Goal: Task Accomplishment & Management: Manage account settings

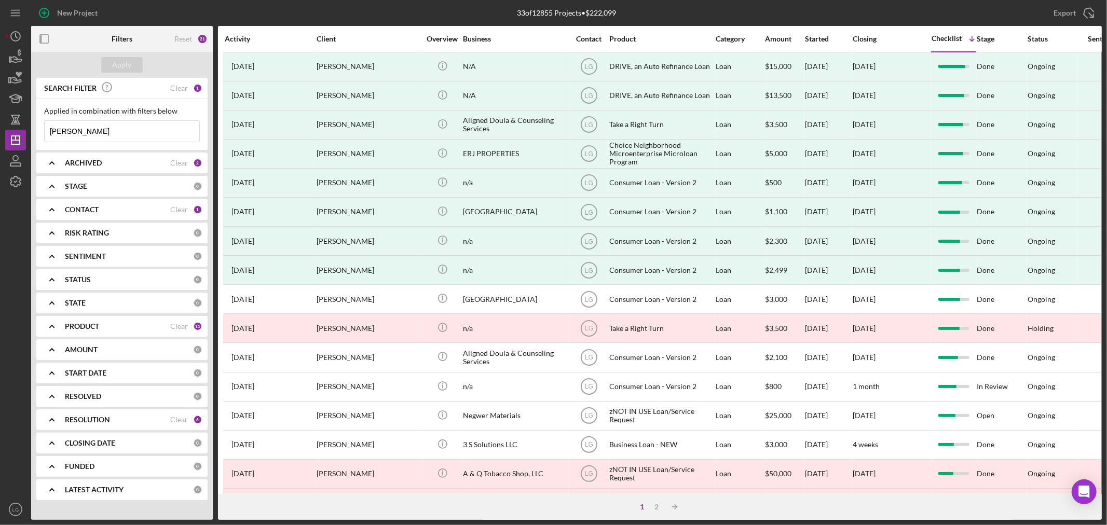
click at [140, 129] on input "[PERSON_NAME]" at bounding box center [122, 131] width 155 height 21
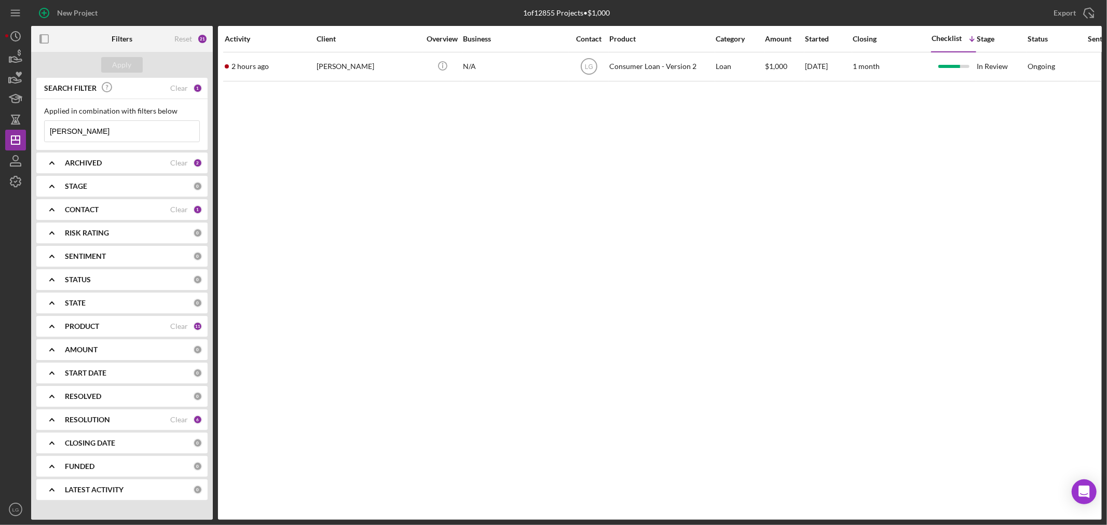
type input "[PERSON_NAME]"
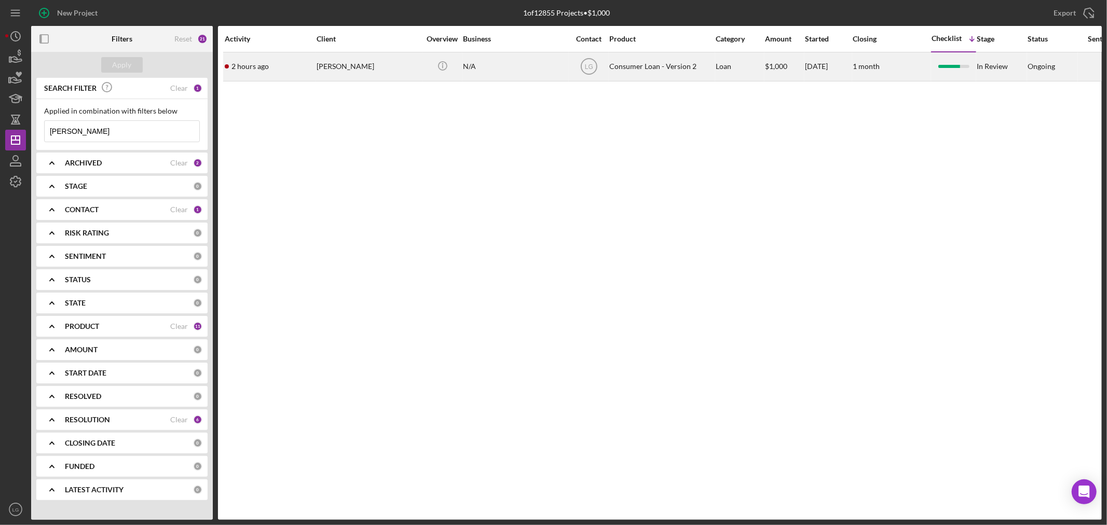
click at [335, 58] on div "[PERSON_NAME]" at bounding box center [369, 67] width 104 height 28
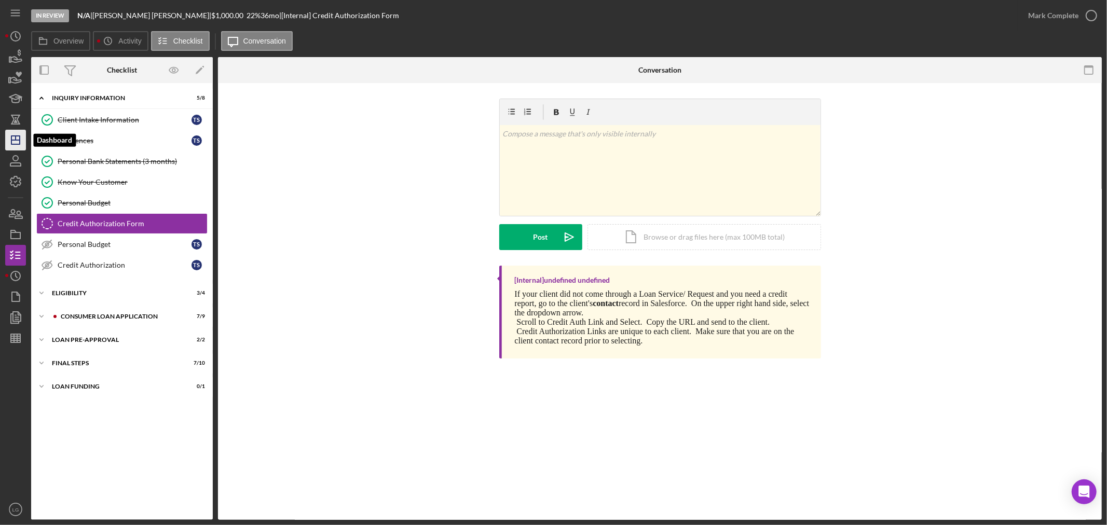
click at [15, 144] on polygon "button" at bounding box center [15, 140] width 8 height 8
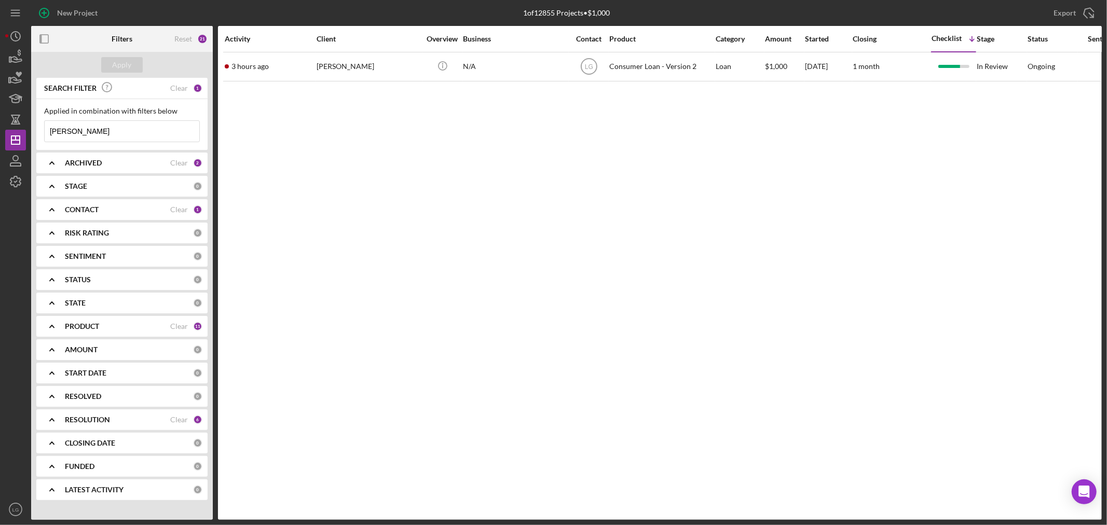
click at [101, 141] on input "[PERSON_NAME]" at bounding box center [122, 131] width 155 height 21
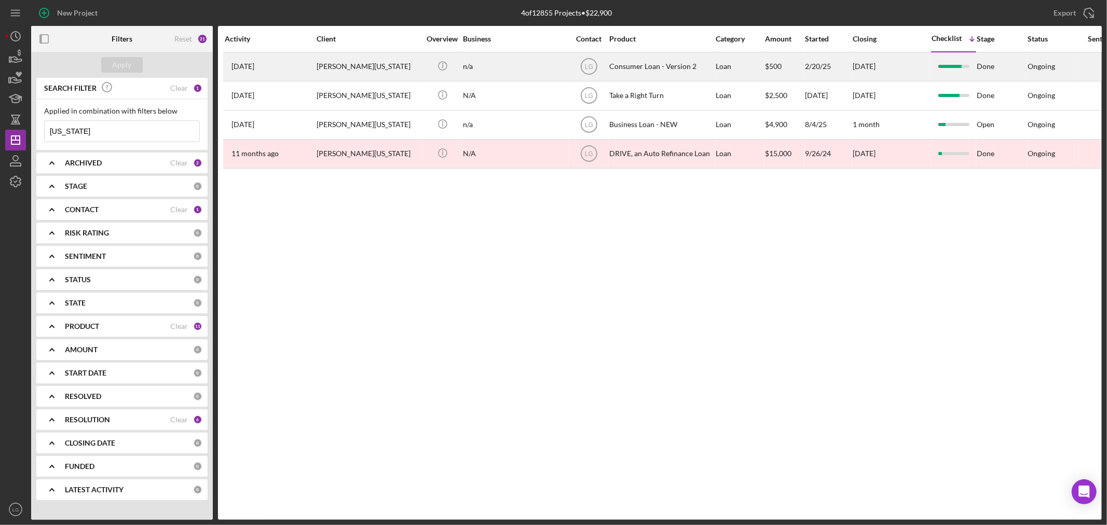
type input "[US_STATE]"
click at [336, 63] on div "[PERSON_NAME][US_STATE]" at bounding box center [369, 67] width 104 height 28
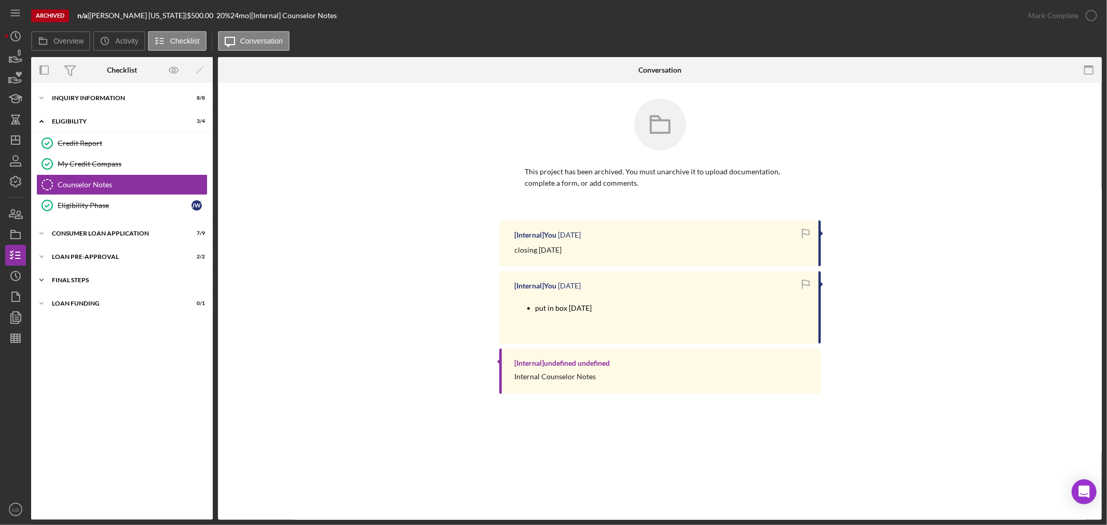
click at [104, 277] on div "Icon/Expander FINAL STEPS 6 / 10" at bounding box center [122, 280] width 182 height 21
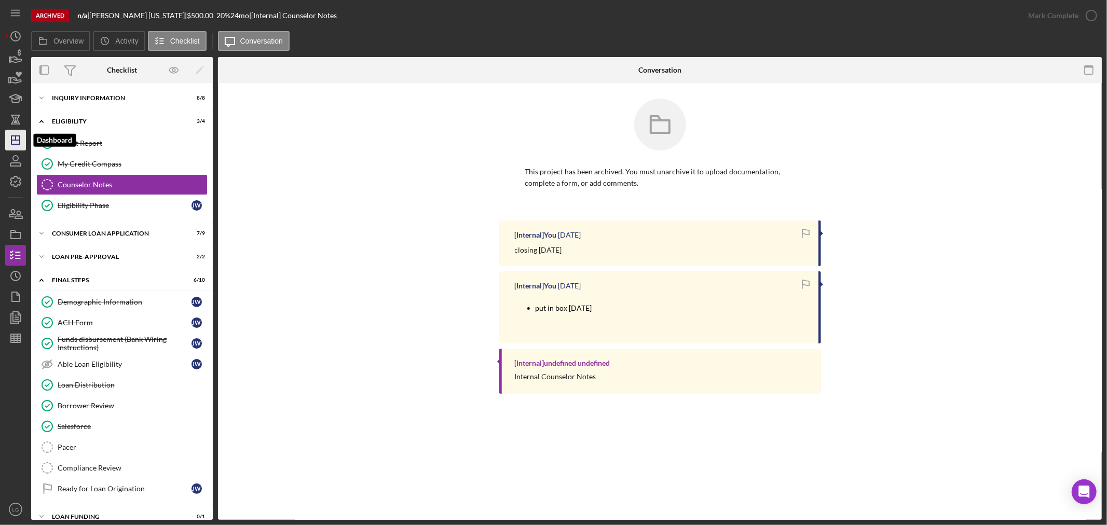
click at [17, 137] on icon "Icon/Dashboard" at bounding box center [16, 140] width 26 height 26
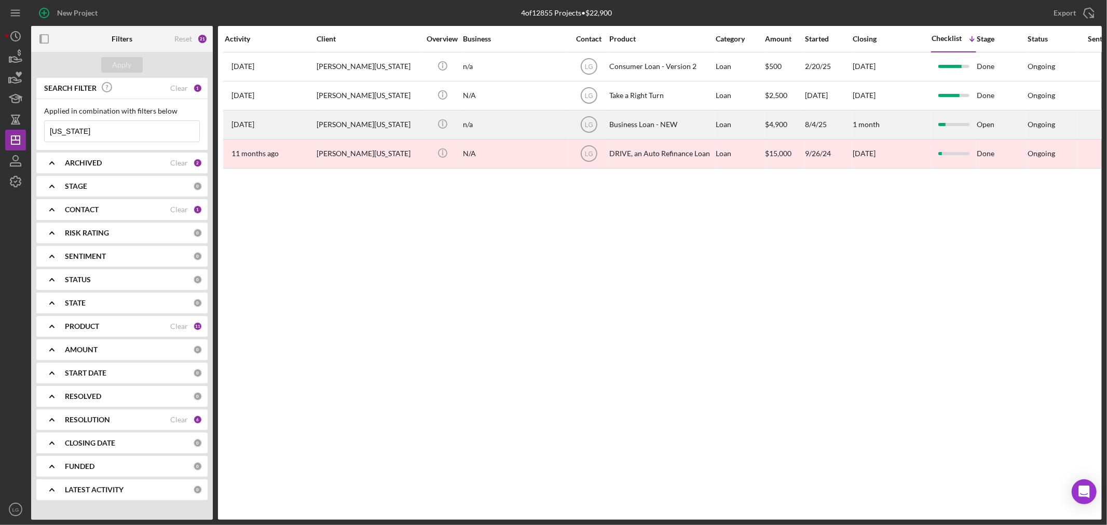
click at [349, 127] on div "[PERSON_NAME][US_STATE]" at bounding box center [369, 125] width 104 height 28
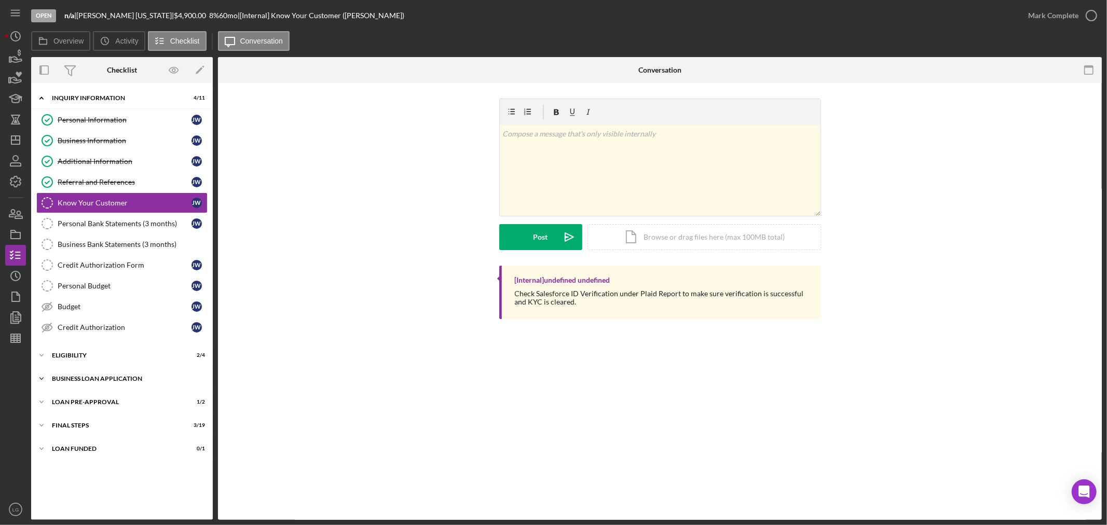
click at [107, 385] on div "Icon/Expander BUSINESS LOAN APPLICATION 5 / 27" at bounding box center [122, 378] width 182 height 21
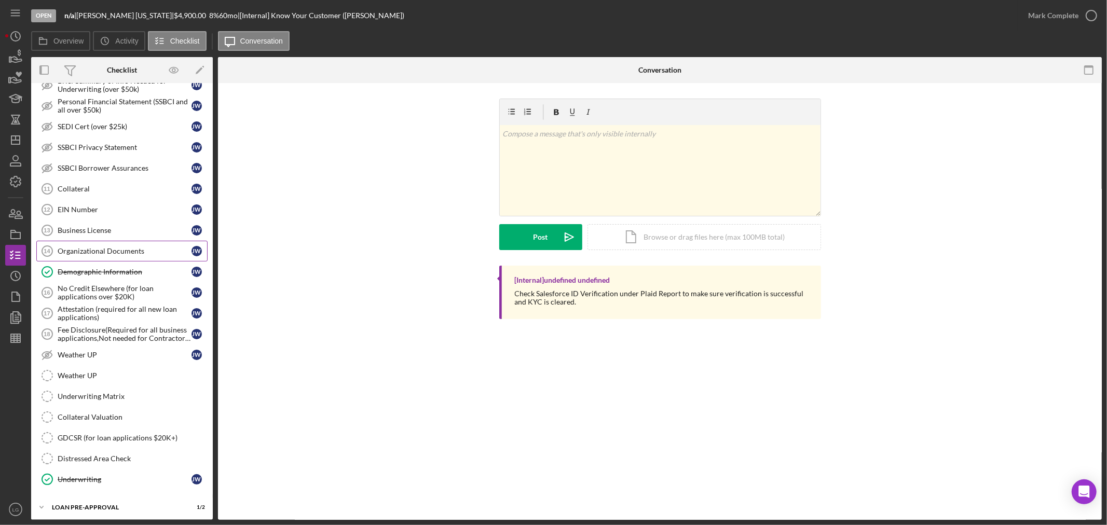
scroll to position [346, 0]
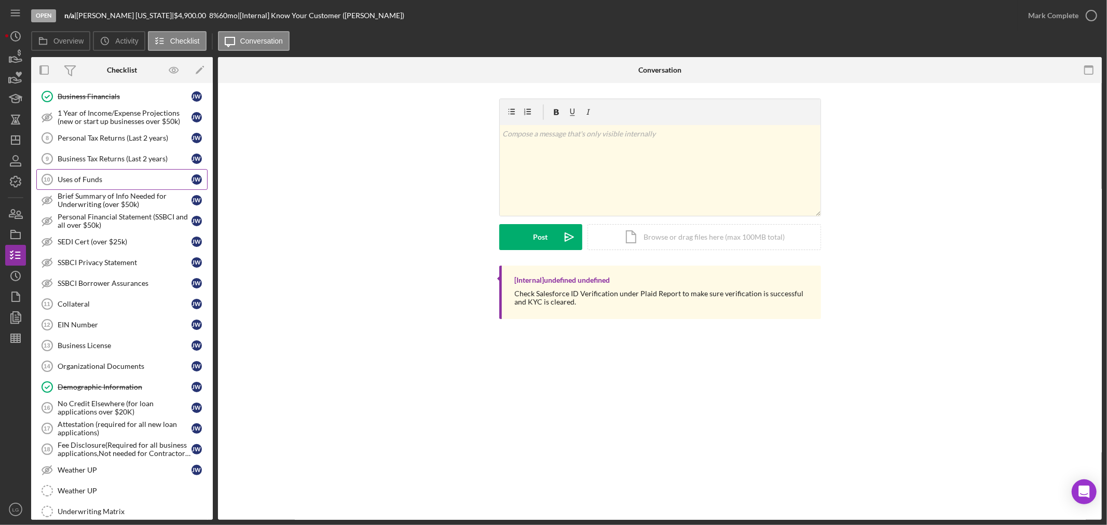
click at [98, 173] on link "Uses of Funds 10 Uses of Funds [PERSON_NAME]" at bounding box center [121, 179] width 171 height 21
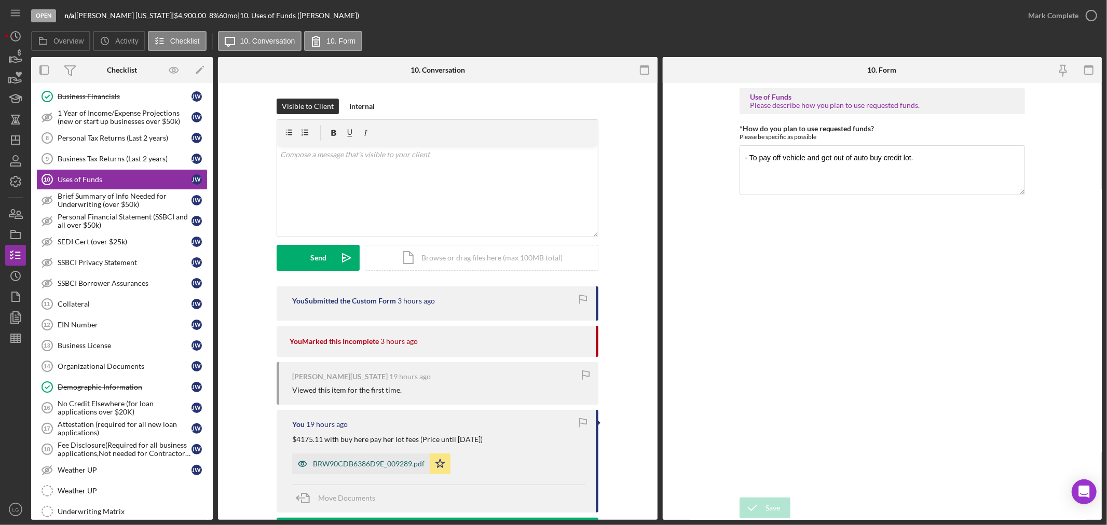
click at [381, 463] on div "BRW90CDB6386D9E_009289.pdf" at bounding box center [369, 464] width 112 height 8
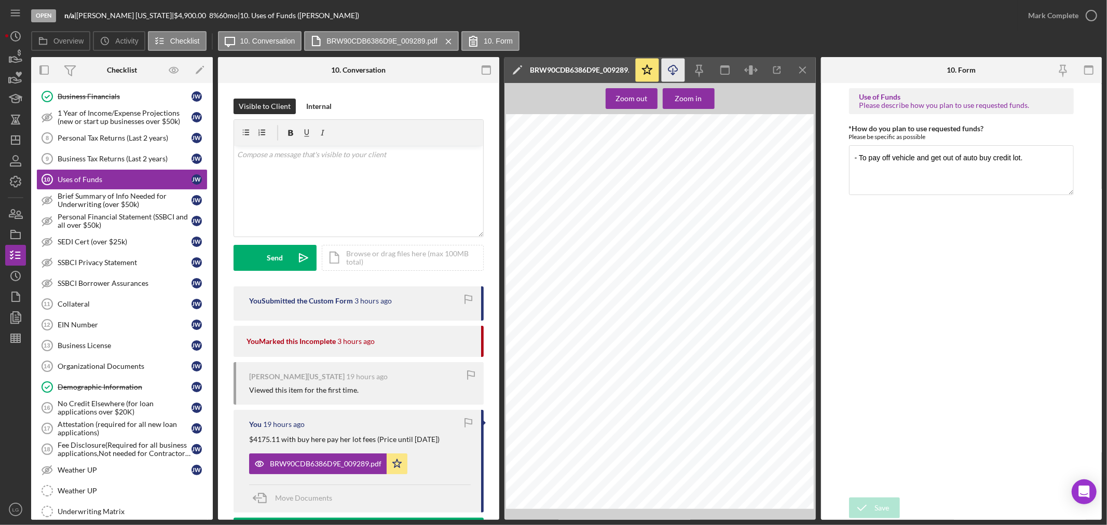
click at [677, 74] on icon "Icon/Download" at bounding box center [672, 70] width 23 height 23
